Goal: Task Accomplishment & Management: Use online tool/utility

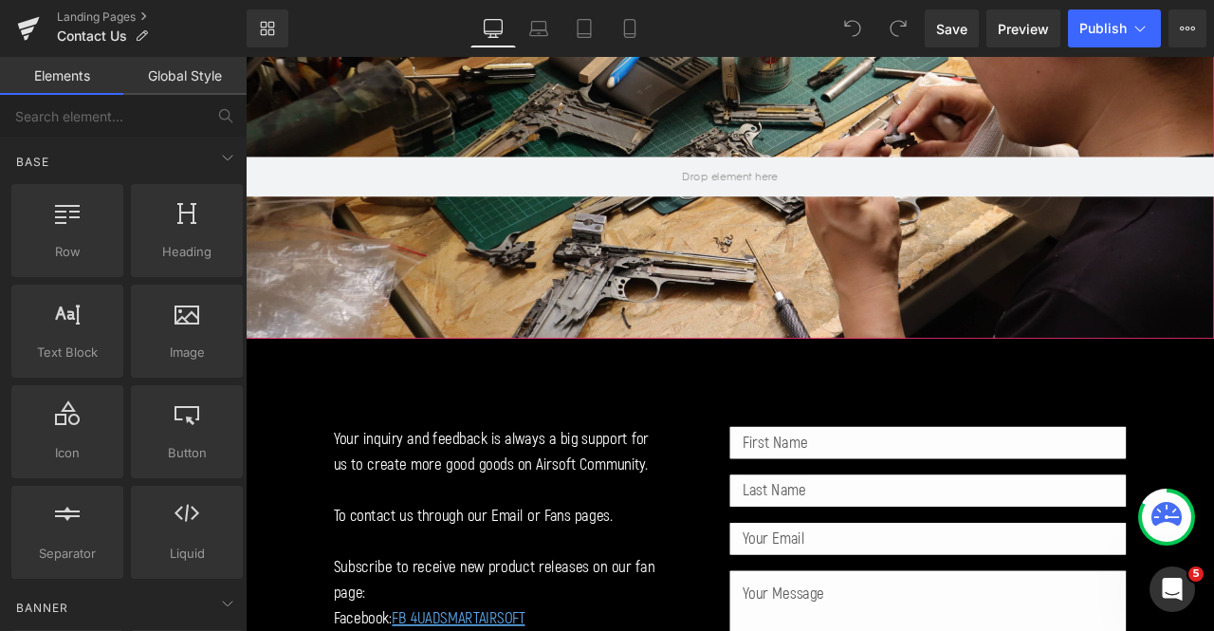
scroll to position [380, 0]
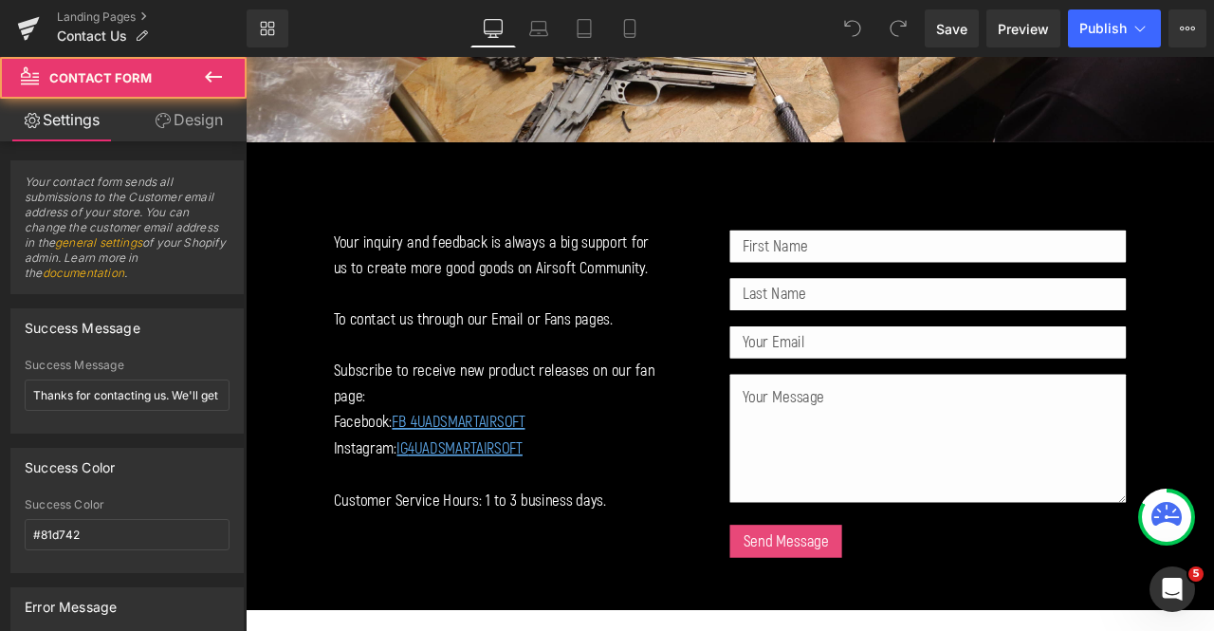
click at [1003, 419] on div "Text Field Text Field Email Field Text Area Send Message Submit Button Send" at bounding box center [1055, 459] width 470 height 393
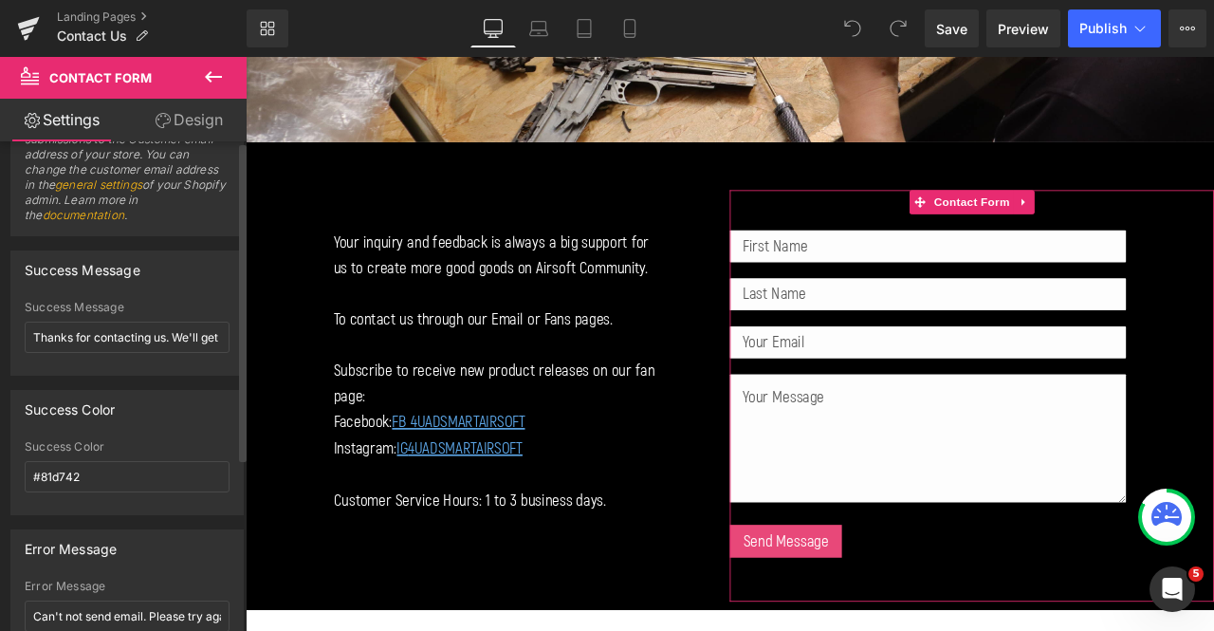
scroll to position [0, 0]
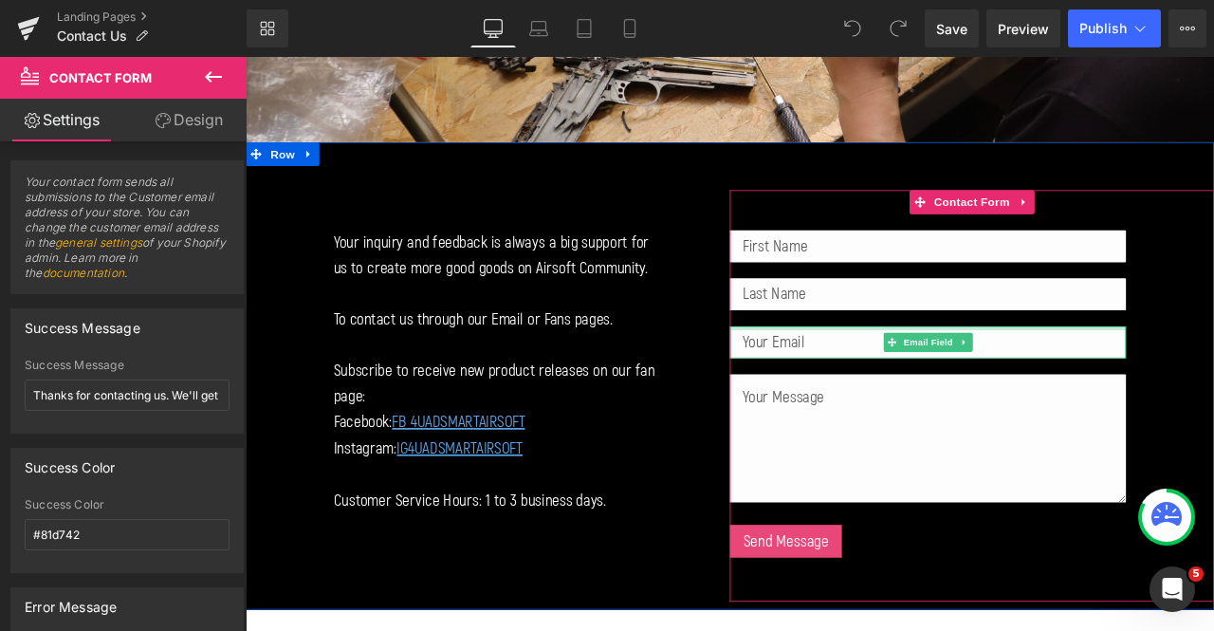
click at [1157, 377] on div at bounding box center [1055, 379] width 470 height 5
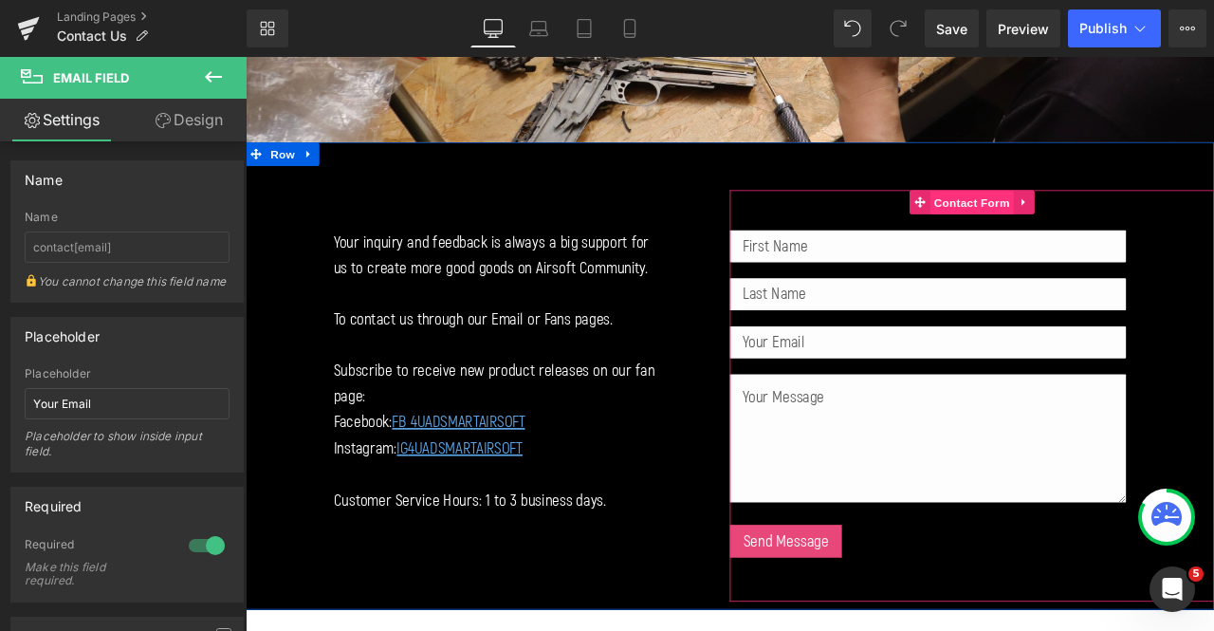
click at [1075, 225] on span "Contact Form" at bounding box center [1107, 230] width 100 height 28
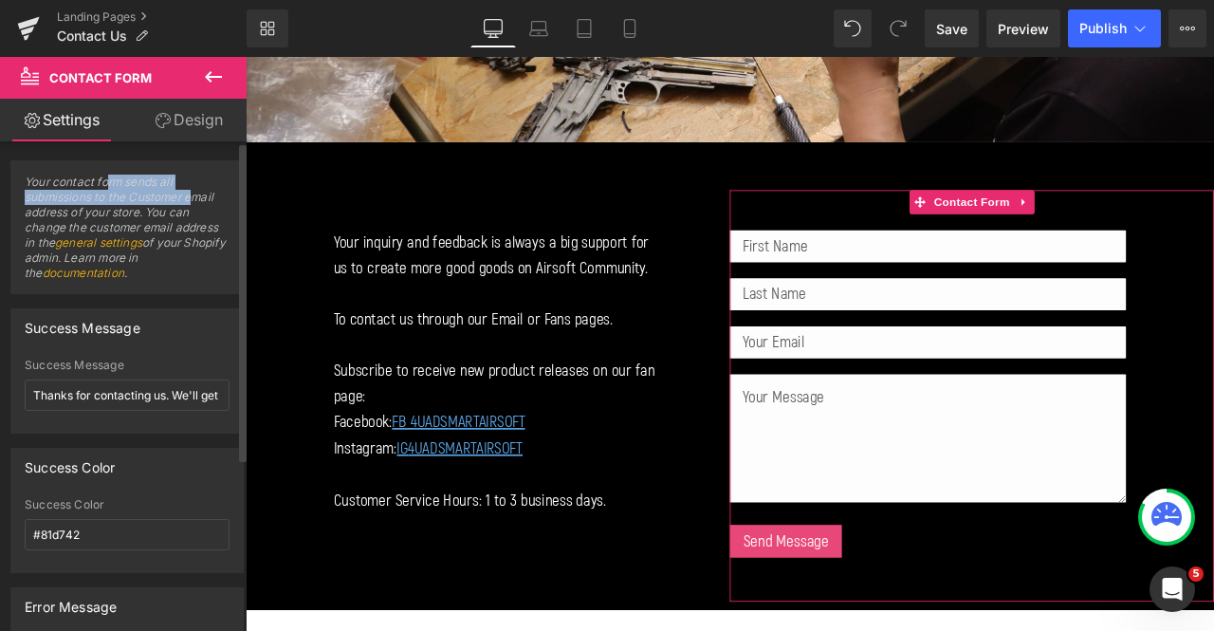
drag, startPoint x: 105, startPoint y: 185, endPoint x: 197, endPoint y: 195, distance: 92.5
click at [197, 195] on span "Your contact form sends all submissions to the Customer email address of your s…" at bounding box center [127, 234] width 205 height 119
click at [189, 200] on span "Your contact form sends all submissions to the Customer email address of your s…" at bounding box center [127, 234] width 205 height 119
drag, startPoint x: 145, startPoint y: 202, endPoint x: 163, endPoint y: 200, distance: 18.1
click at [163, 200] on span "Your contact form sends all submissions to the Customer email address of your s…" at bounding box center [127, 234] width 205 height 119
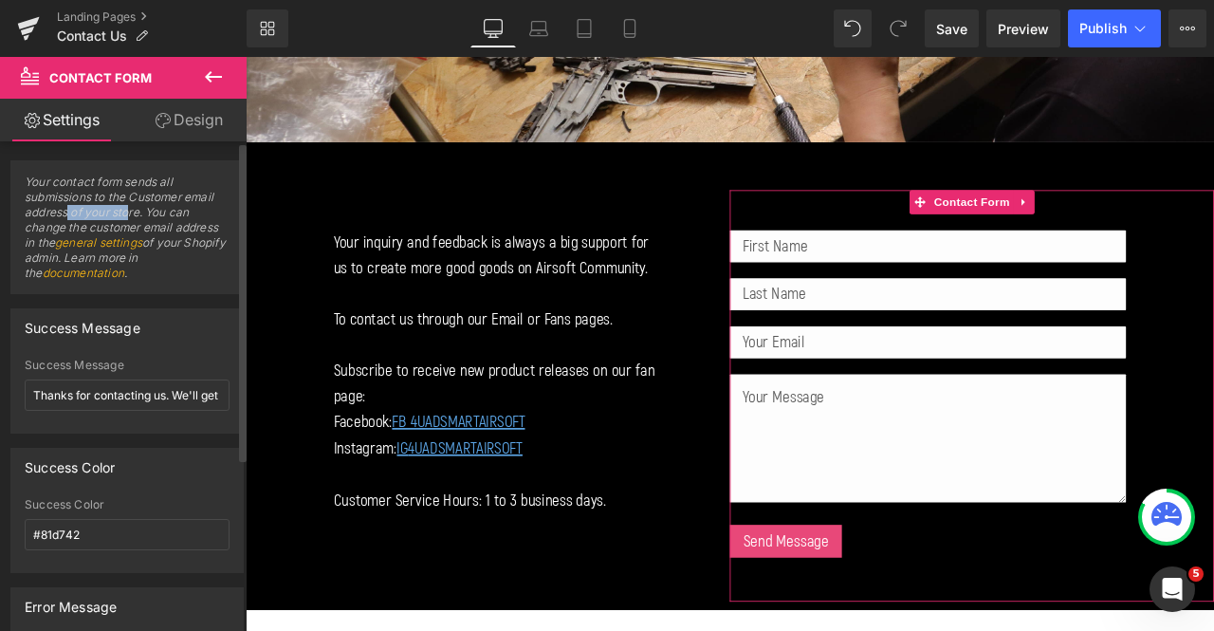
drag, startPoint x: 67, startPoint y: 210, endPoint x: 127, endPoint y: 209, distance: 59.8
click at [127, 209] on span "Your contact form sends all submissions to the Customer email address of your s…" at bounding box center [127, 234] width 205 height 119
drag, startPoint x: 174, startPoint y: 212, endPoint x: 194, endPoint y: 213, distance: 20.0
click at [188, 213] on span "Your contact form sends all submissions to the Customer email address of your s…" at bounding box center [127, 234] width 205 height 119
drag, startPoint x: 105, startPoint y: 231, endPoint x: 162, endPoint y: 222, distance: 57.6
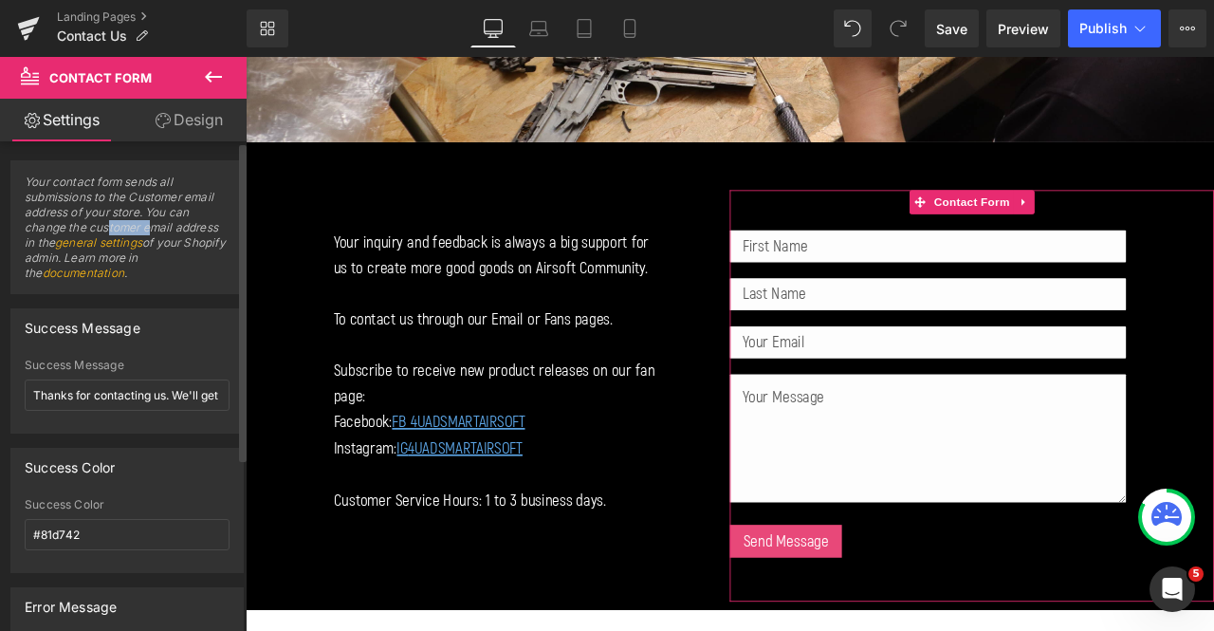
click at [161, 222] on span "Your contact form sends all submissions to the Customer email address of your s…" at bounding box center [127, 234] width 205 height 119
click at [170, 227] on span "Your contact form sends all submissions to the Customer email address of your s…" at bounding box center [127, 234] width 205 height 119
click at [127, 238] on link "general settings" at bounding box center [98, 242] width 87 height 14
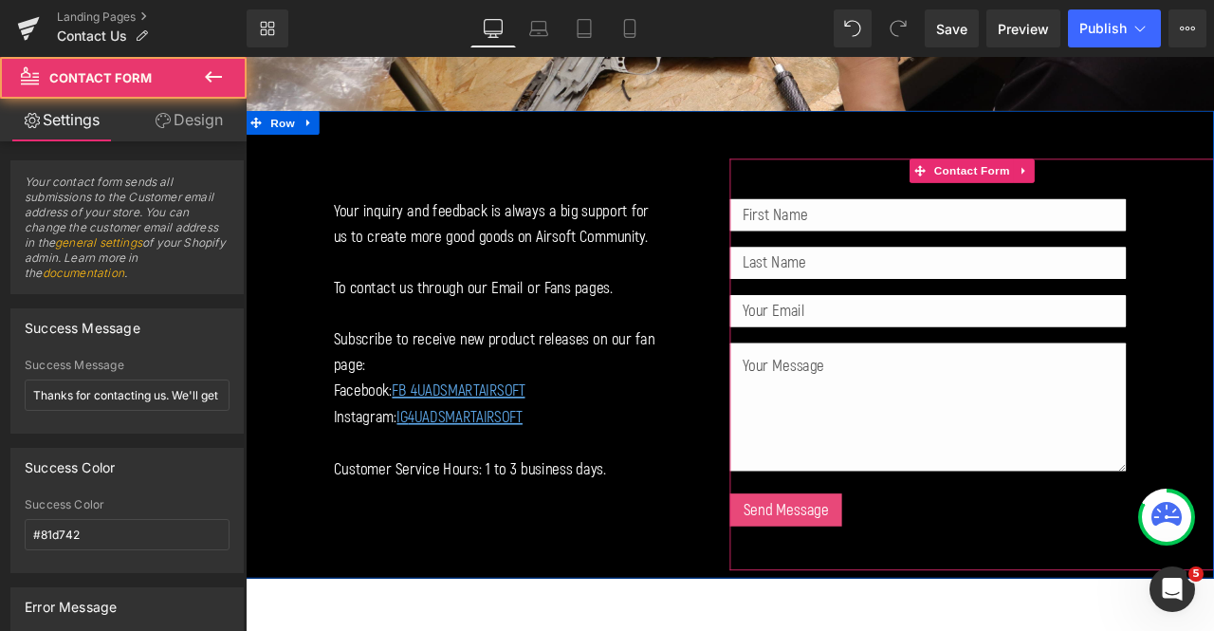
click at [947, 259] on div "Text Field Text Field Email Field Text Area Send Message Submit Button Send" at bounding box center [1055, 421] width 470 height 393
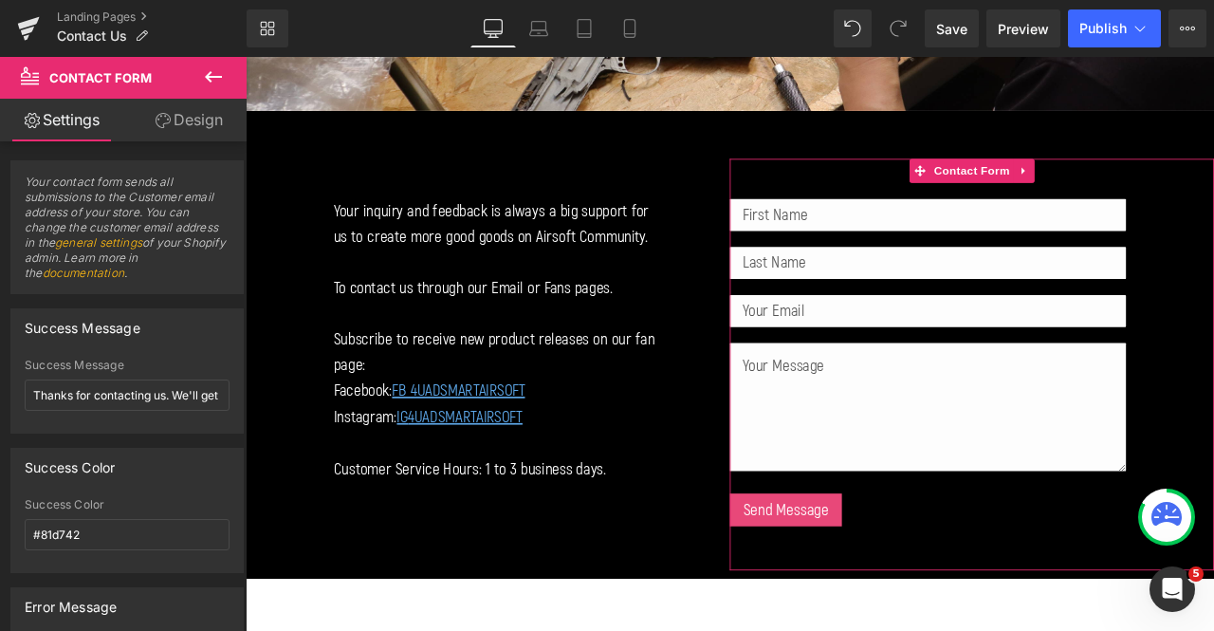
click at [156, 119] on icon at bounding box center [163, 120] width 15 height 15
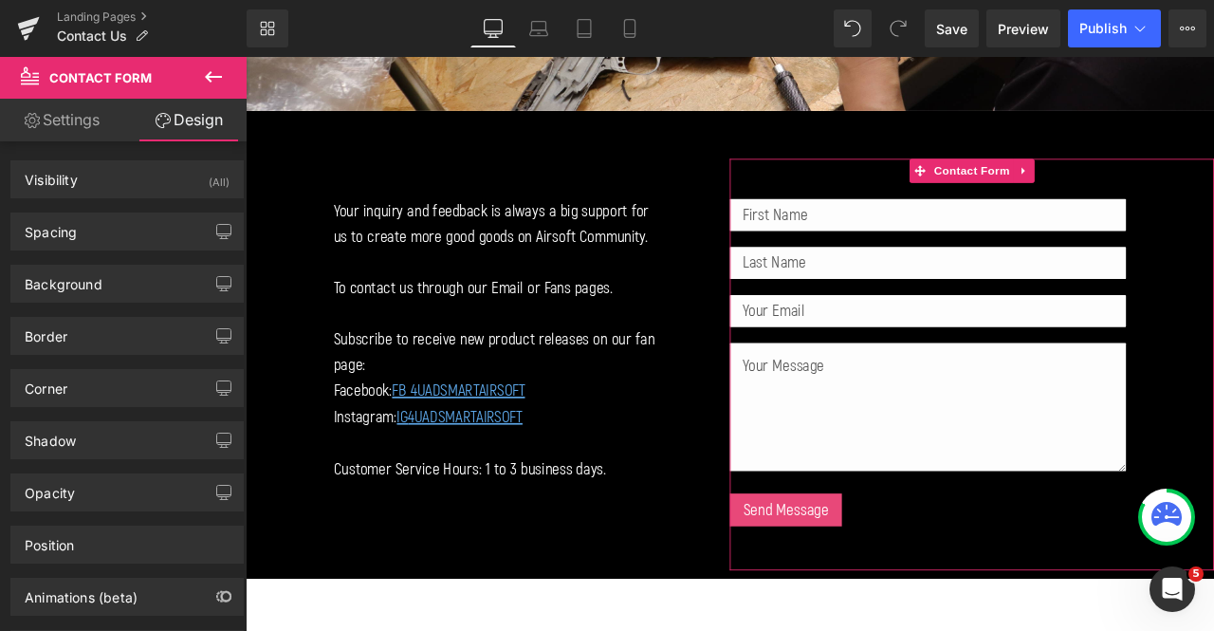
click at [95, 117] on link "Settings" at bounding box center [61, 120] width 123 height 43
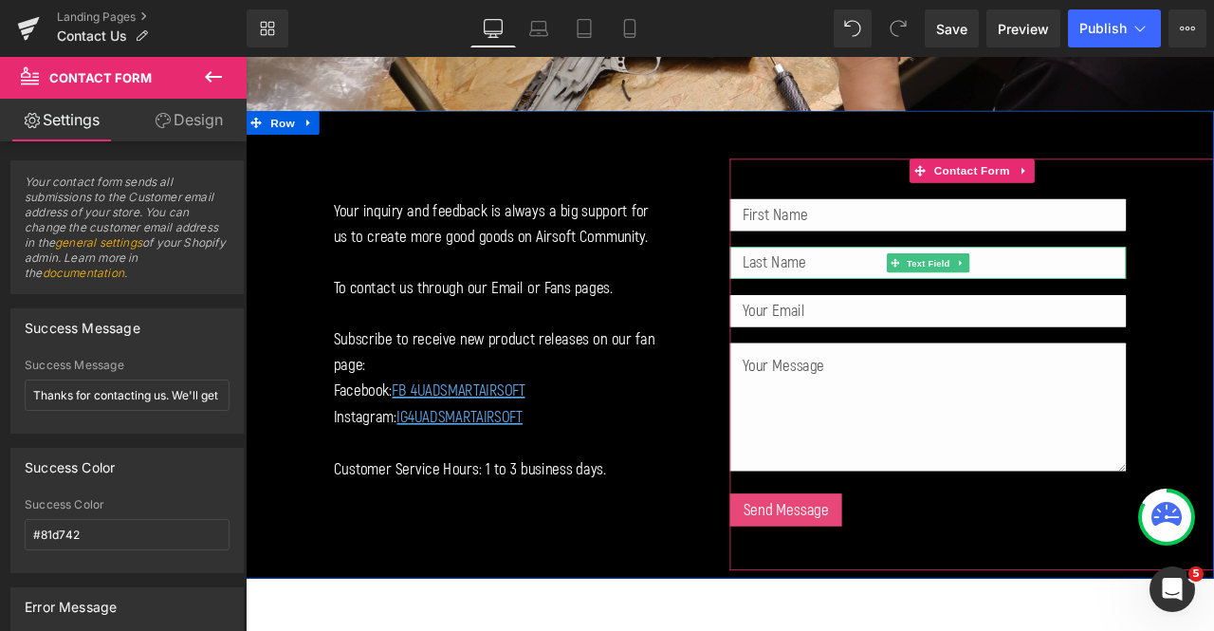
click at [978, 291] on input "text" at bounding box center [1055, 301] width 470 height 38
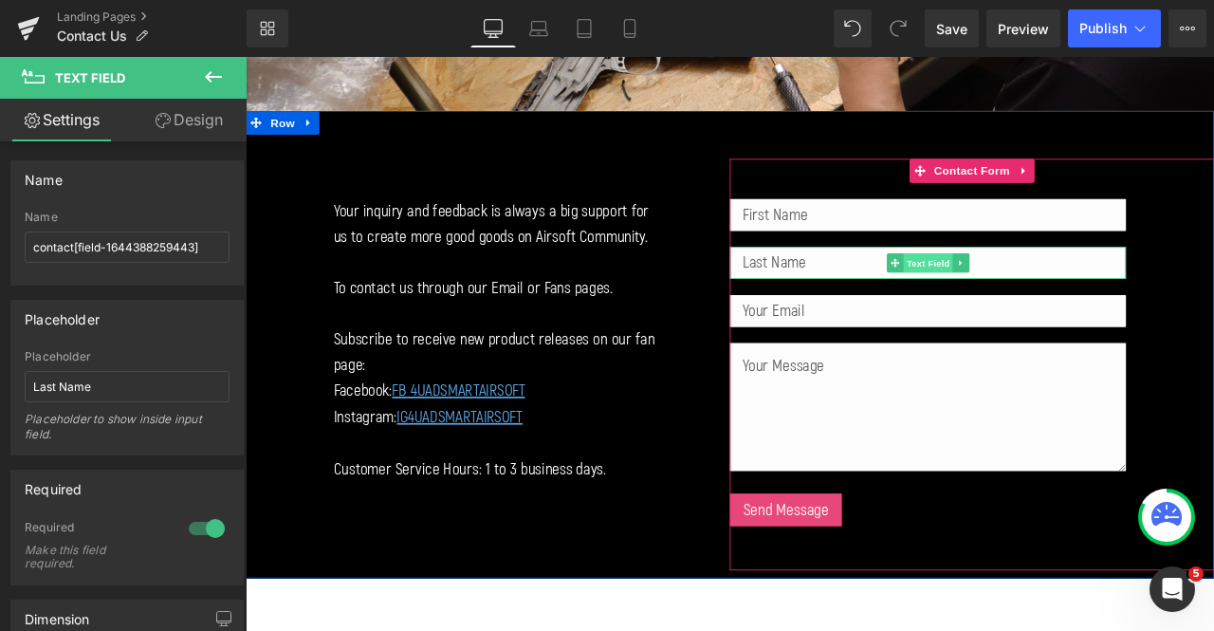
click at [1066, 296] on span "Text Field" at bounding box center [1055, 300] width 59 height 23
click at [1214, 310] on div "Text Field Text Field Email Field Text Area Send Message Submit Button Send Con…" at bounding box center [1107, 421] width 574 height 488
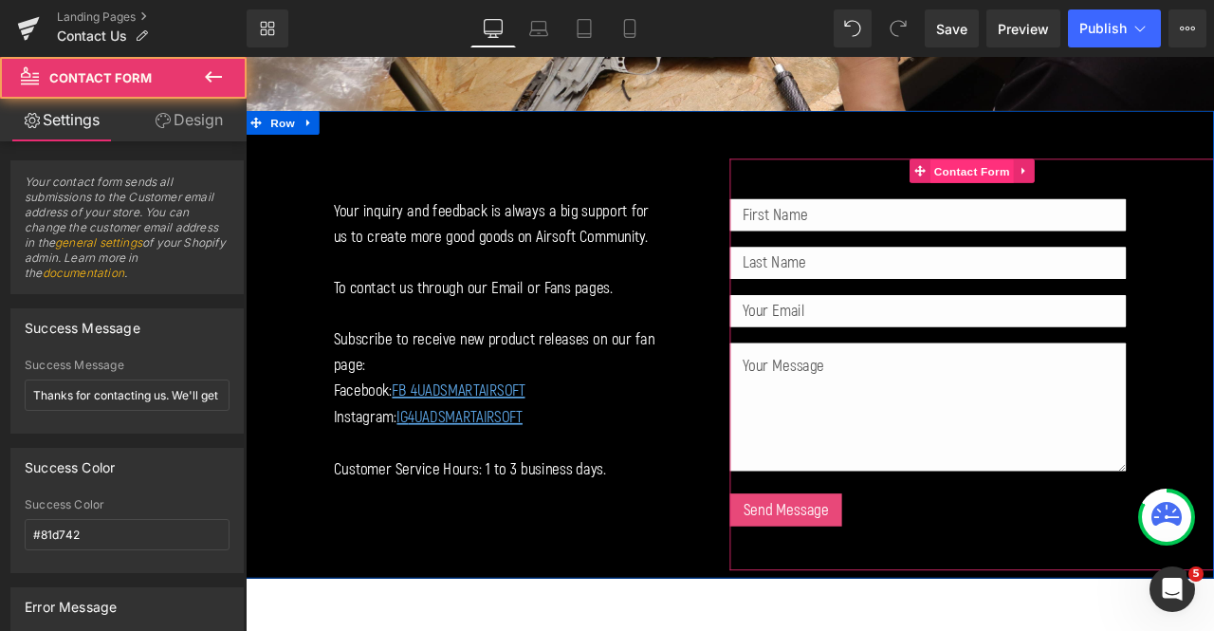
click at [1102, 183] on span "Contact Form" at bounding box center [1107, 192] width 100 height 28
click at [1072, 298] on span "Text Field" at bounding box center [1055, 300] width 59 height 23
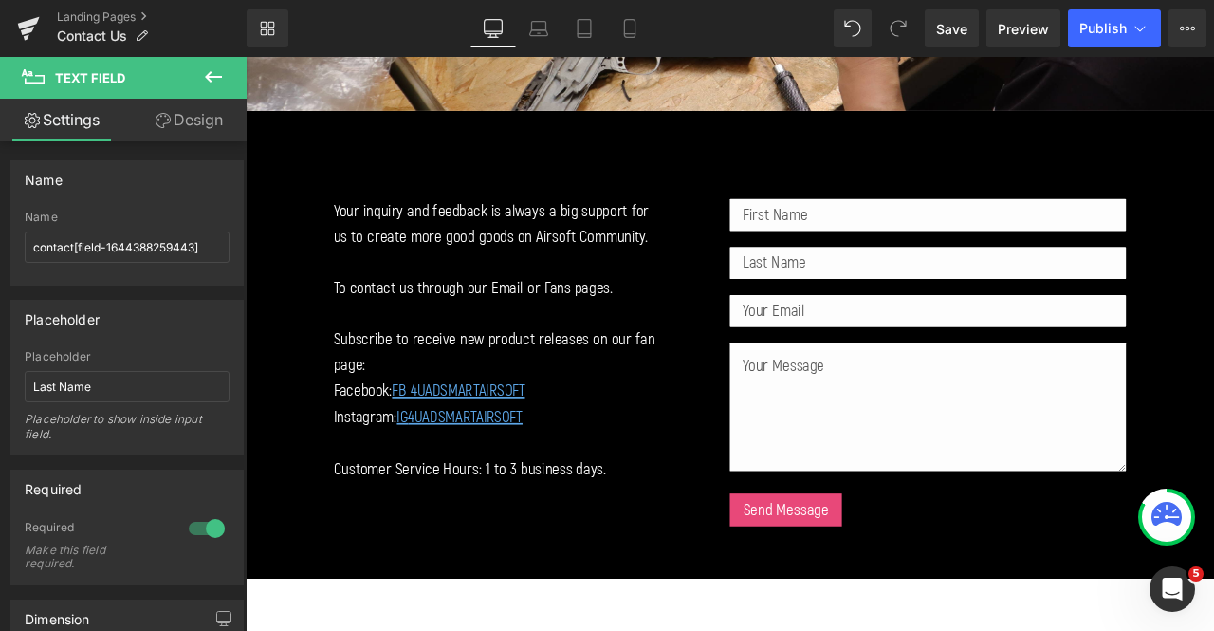
click at [212, 75] on icon at bounding box center [213, 76] width 23 height 23
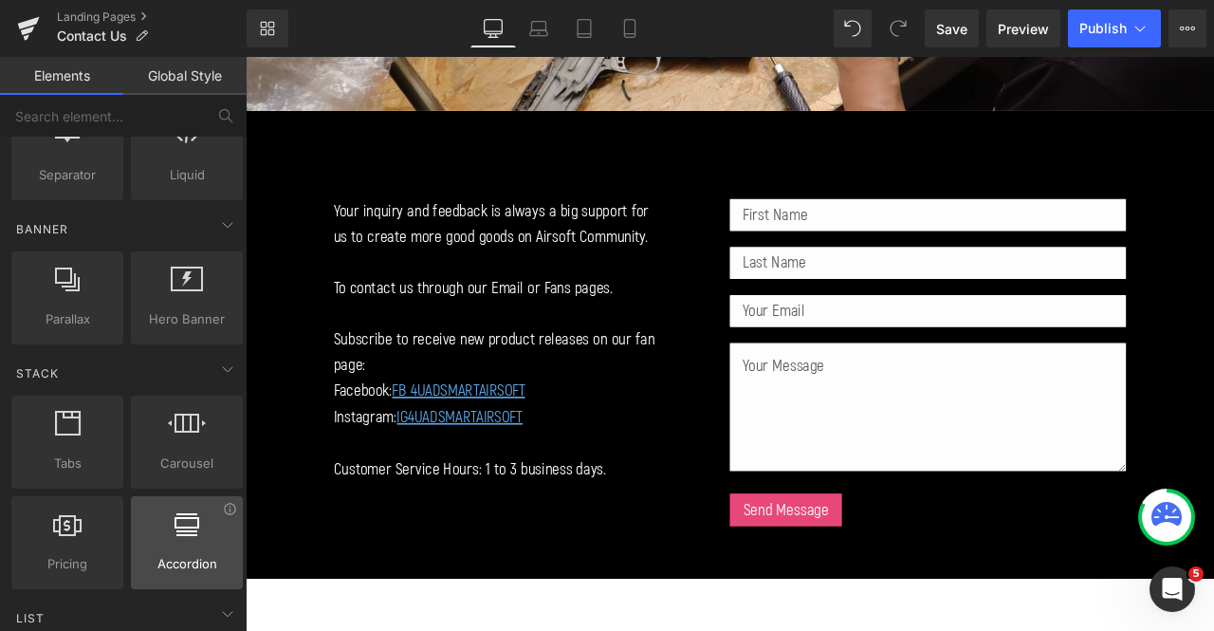
scroll to position [569, 0]
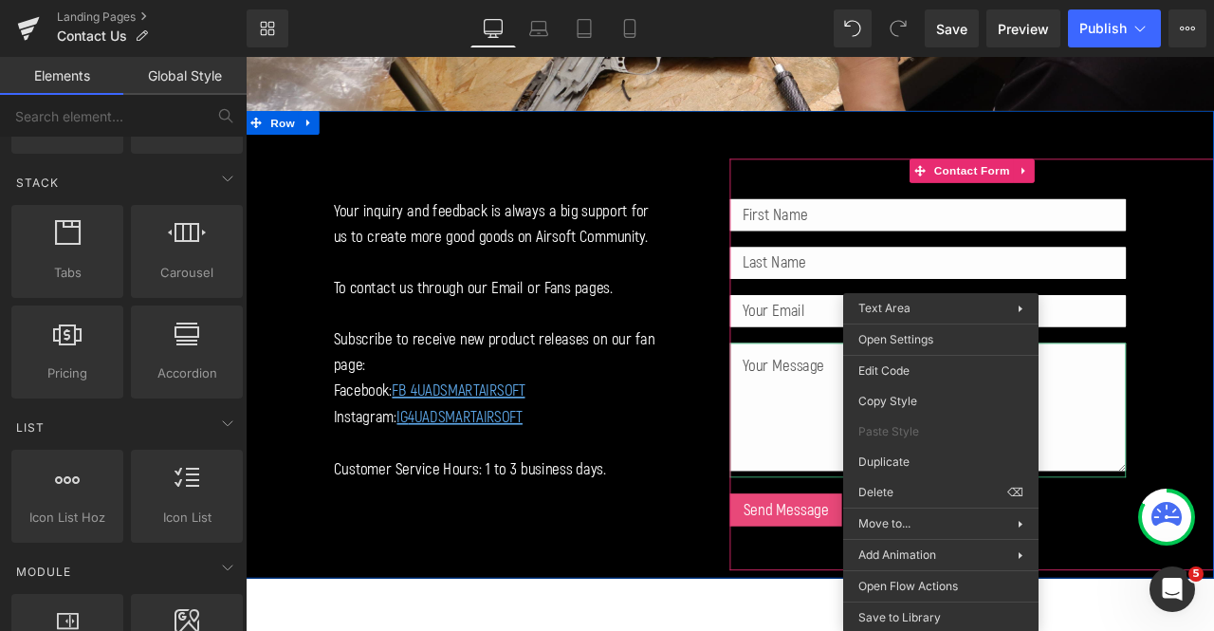
click at [1214, 452] on div "Text Field Text Field Email Field Text Area Send Message Submit Button Send Con…" at bounding box center [1107, 421] width 574 height 488
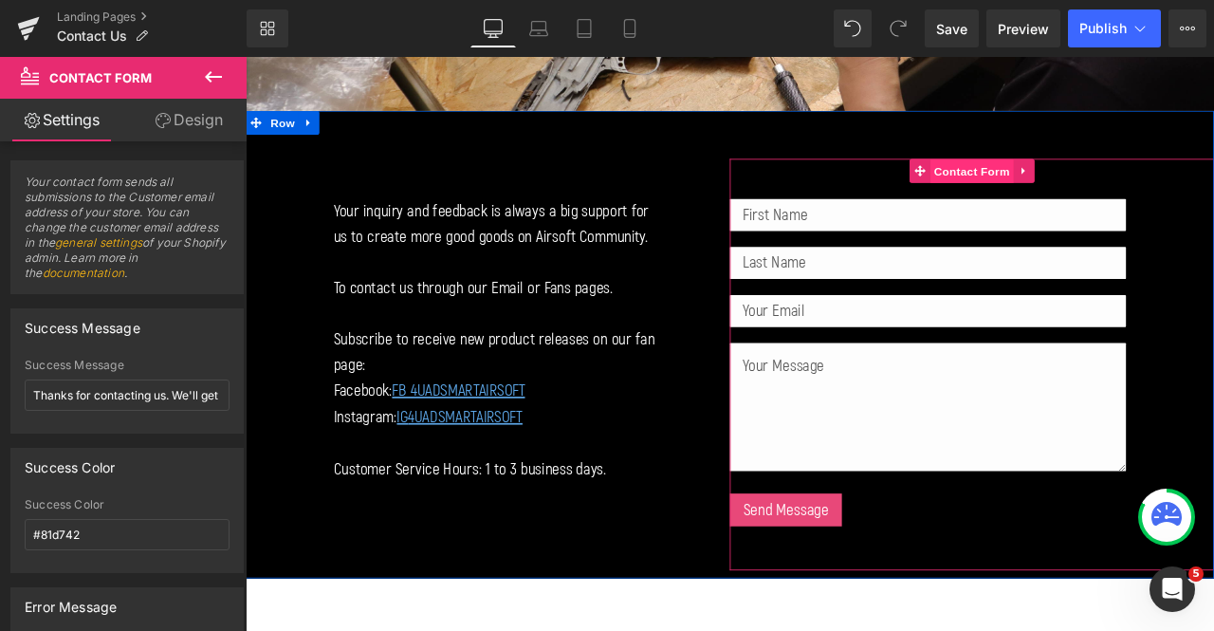
click at [1122, 178] on span "Contact Form" at bounding box center [1107, 192] width 100 height 28
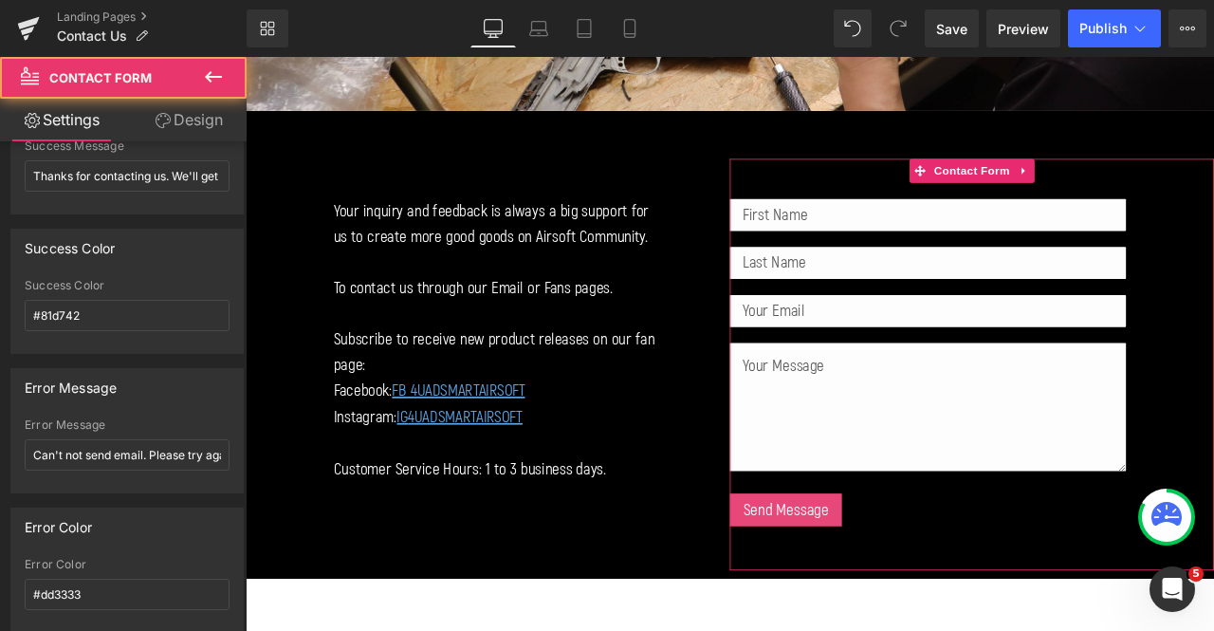
scroll to position [264, 0]
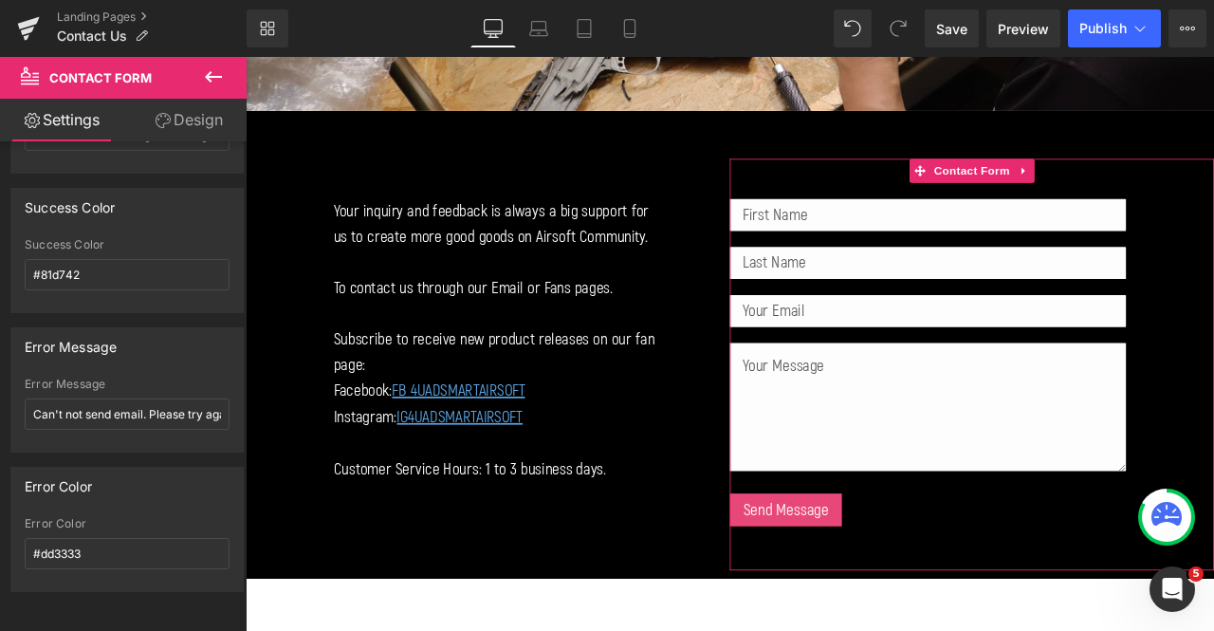
click at [174, 126] on link "Design" at bounding box center [188, 120] width 123 height 43
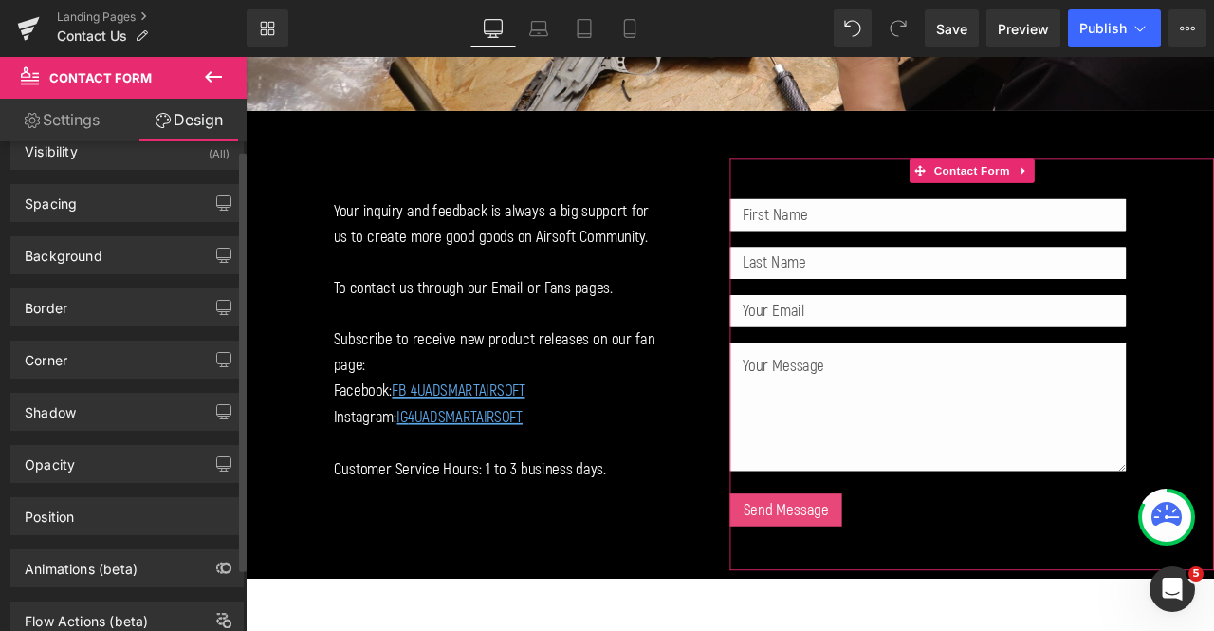
scroll to position [0, 0]
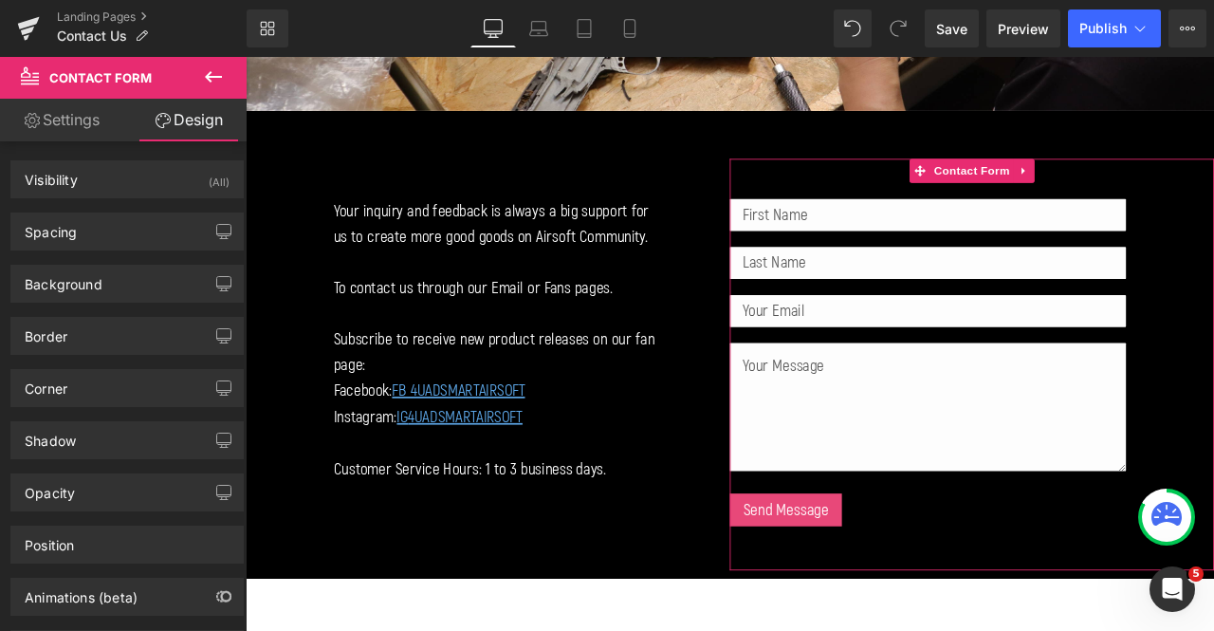
click at [65, 115] on link "Settings" at bounding box center [61, 120] width 123 height 43
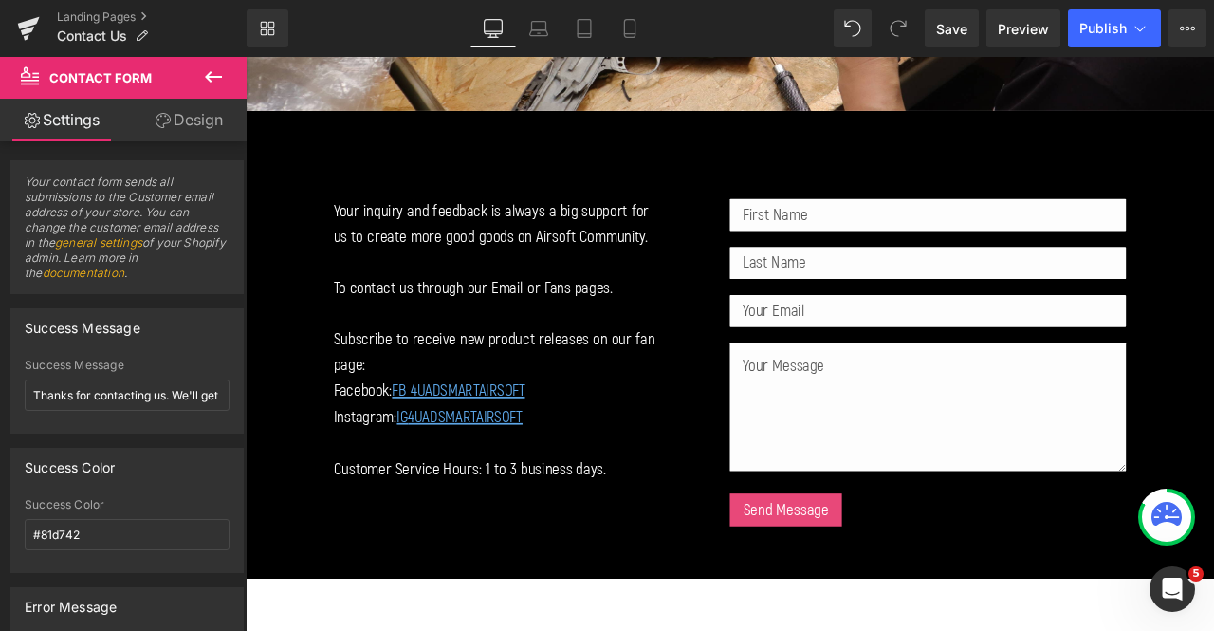
click at [213, 81] on icon at bounding box center [213, 76] width 23 height 23
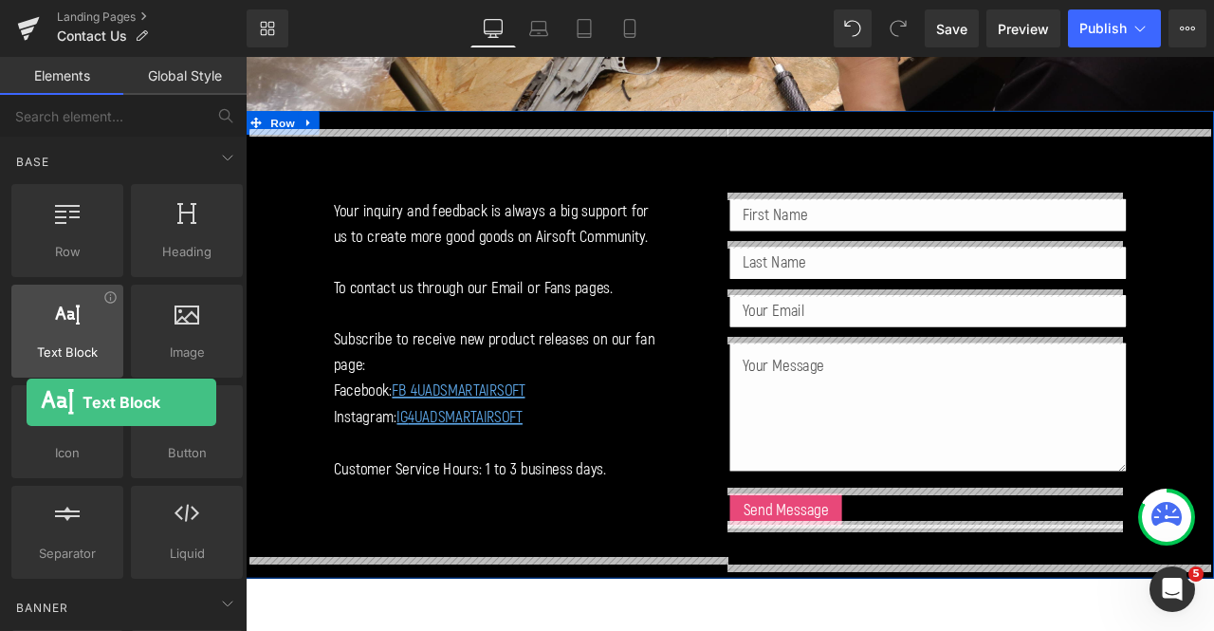
drag, startPoint x: 73, startPoint y: 338, endPoint x: 30, endPoint y: 336, distance: 42.7
click at [30, 336] on div at bounding box center [67, 321] width 101 height 43
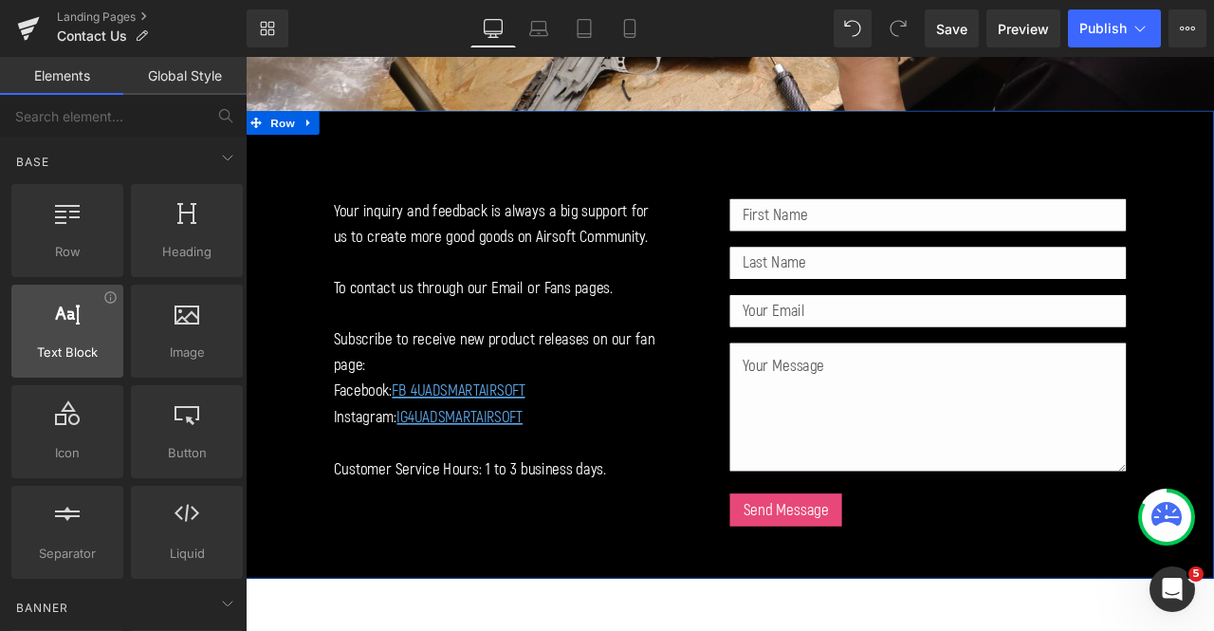
click at [30, 336] on div at bounding box center [67, 321] width 101 height 43
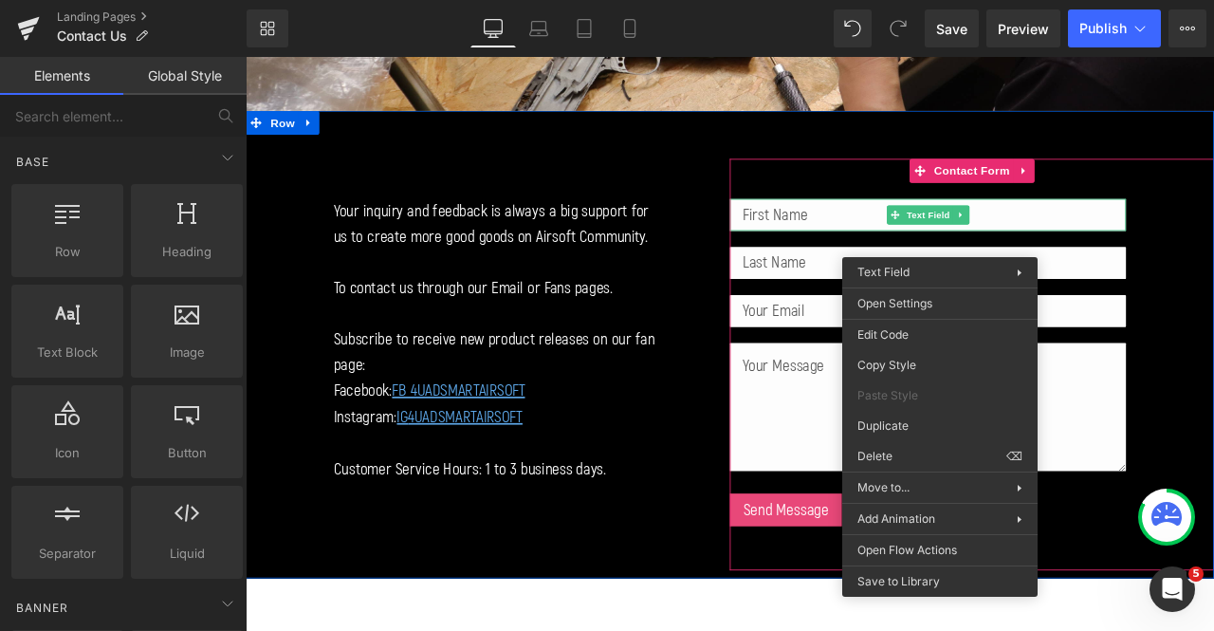
click at [1214, 309] on div "Text Field Text Field Email Field Text Area Send Message Submit Button Send Con…" at bounding box center [1107, 421] width 574 height 488
